Goal: Task Accomplishment & Management: Use online tool/utility

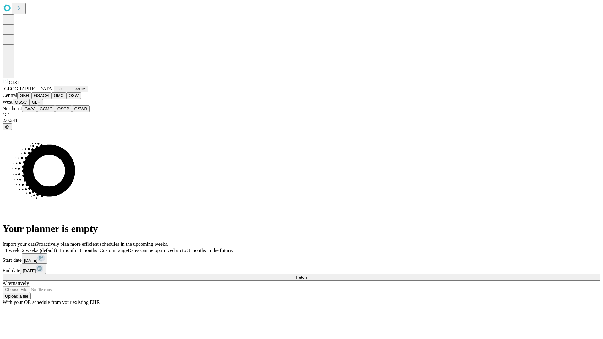
click at [54, 92] on button "GJSH" at bounding box center [62, 89] width 16 height 7
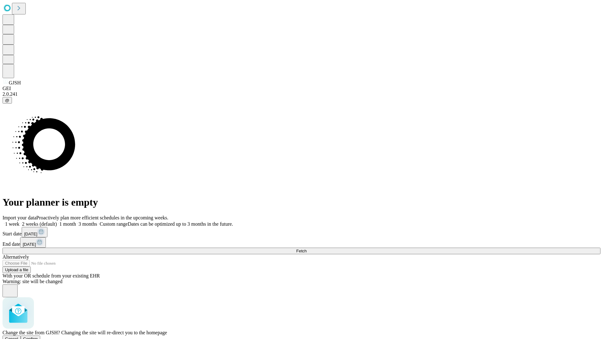
click at [38, 336] on span "Confirm" at bounding box center [30, 338] width 15 height 5
click at [19, 221] on label "1 week" at bounding box center [11, 223] width 17 height 5
click at [306, 249] on span "Fetch" at bounding box center [301, 251] width 10 height 5
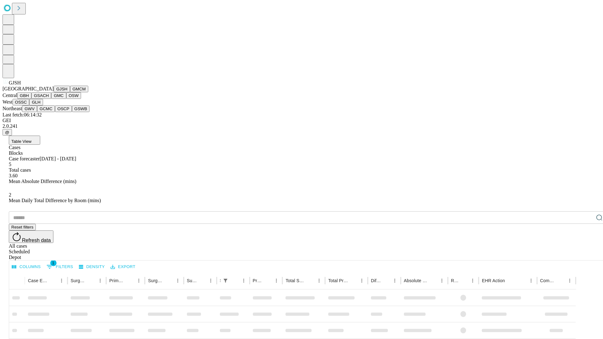
click at [70, 92] on button "GMCM" at bounding box center [79, 89] width 18 height 7
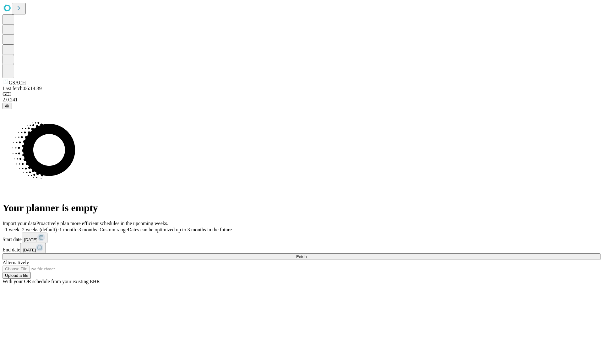
click at [19, 227] on label "1 week" at bounding box center [11, 229] width 17 height 5
click at [306, 254] on span "Fetch" at bounding box center [301, 256] width 10 height 5
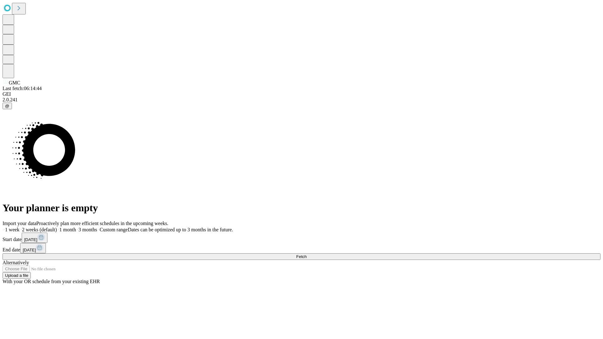
click at [19, 227] on label "1 week" at bounding box center [11, 229] width 17 height 5
click at [306, 254] on span "Fetch" at bounding box center [301, 256] width 10 height 5
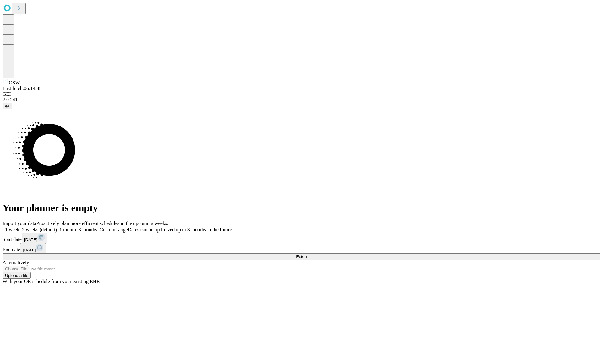
click at [19, 227] on label "1 week" at bounding box center [11, 229] width 17 height 5
click at [306, 254] on span "Fetch" at bounding box center [301, 256] width 10 height 5
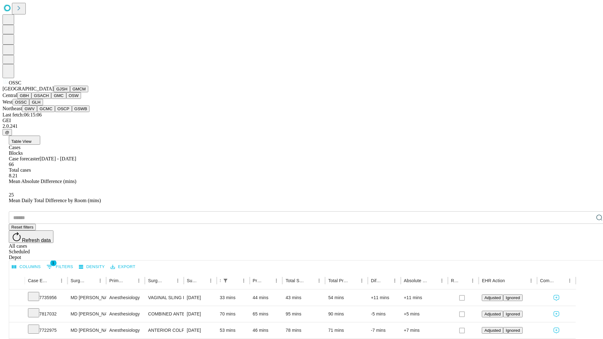
click at [43, 105] on button "GLH" at bounding box center [35, 102] width 13 height 7
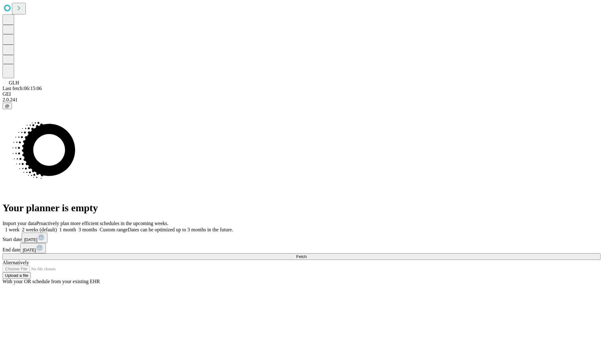
click at [19, 227] on label "1 week" at bounding box center [11, 229] width 17 height 5
click at [306, 254] on span "Fetch" at bounding box center [301, 256] width 10 height 5
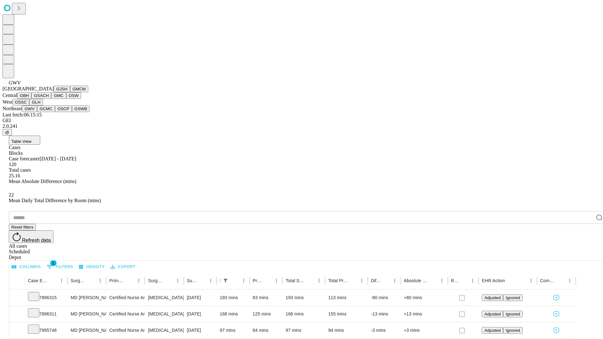
click at [49, 112] on button "GCMC" at bounding box center [46, 108] width 18 height 7
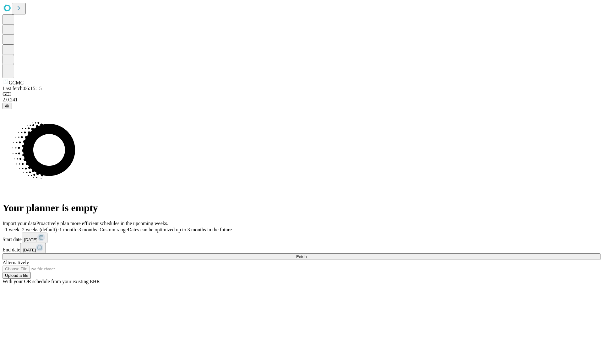
click at [19, 227] on label "1 week" at bounding box center [11, 229] width 17 height 5
click at [306, 254] on span "Fetch" at bounding box center [301, 256] width 10 height 5
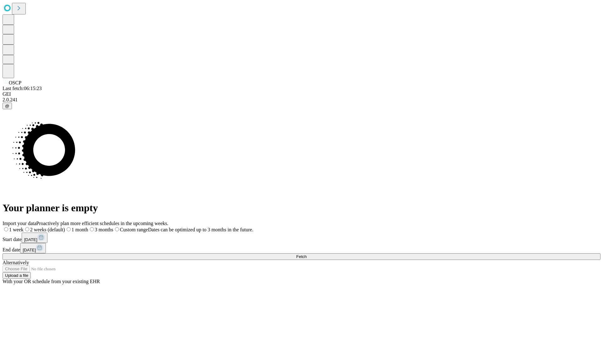
click at [306, 254] on span "Fetch" at bounding box center [301, 256] width 10 height 5
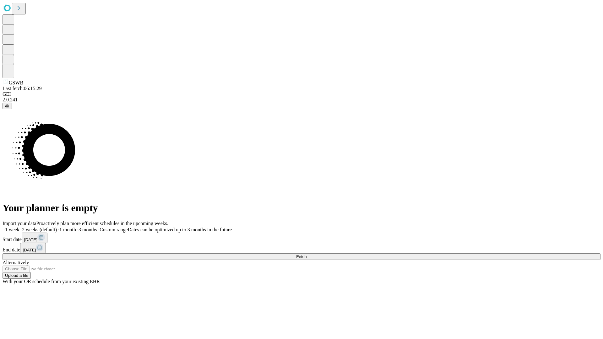
click at [19, 227] on label "1 week" at bounding box center [11, 229] width 17 height 5
click at [306, 254] on span "Fetch" at bounding box center [301, 256] width 10 height 5
